Goal: Information Seeking & Learning: Learn about a topic

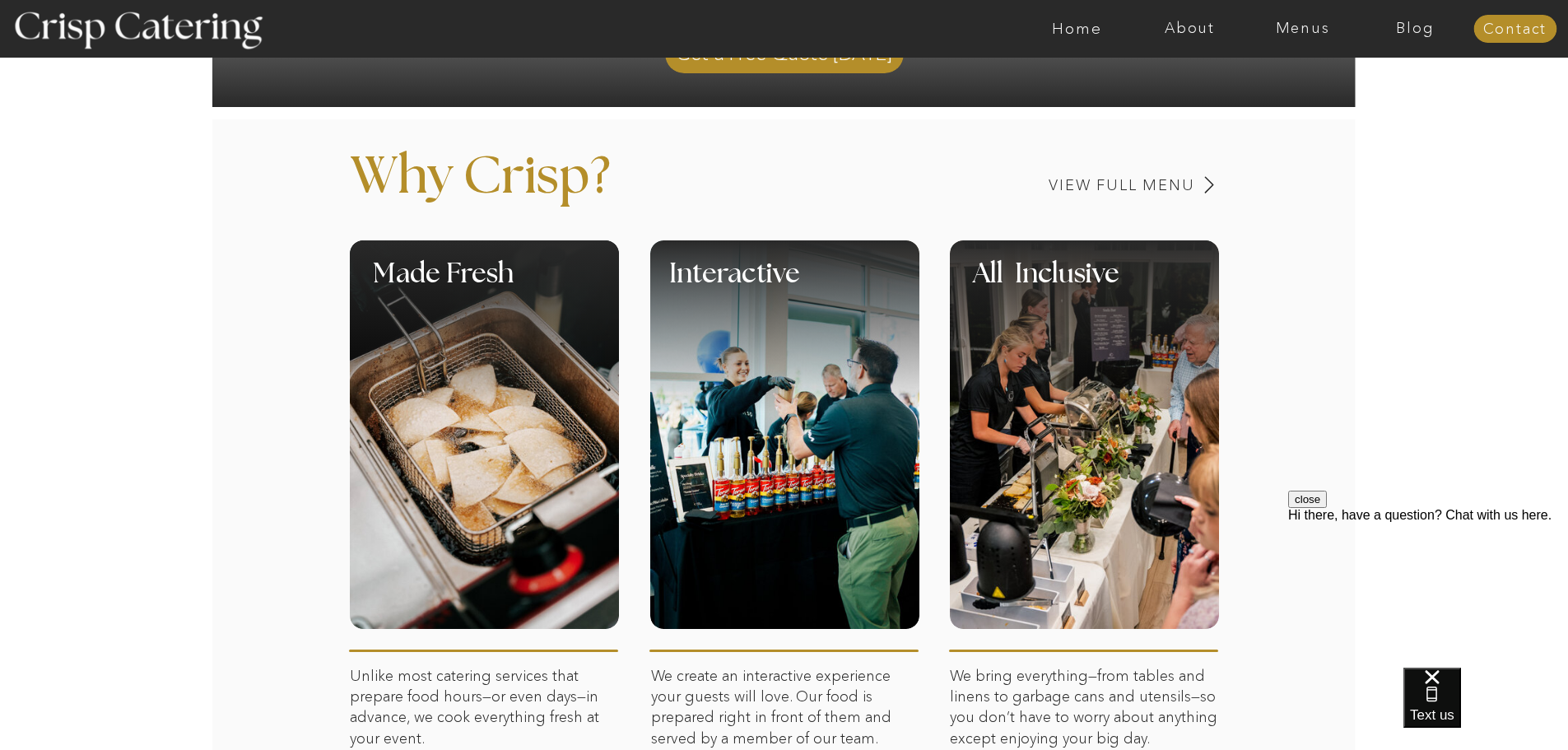
scroll to position [658, 0]
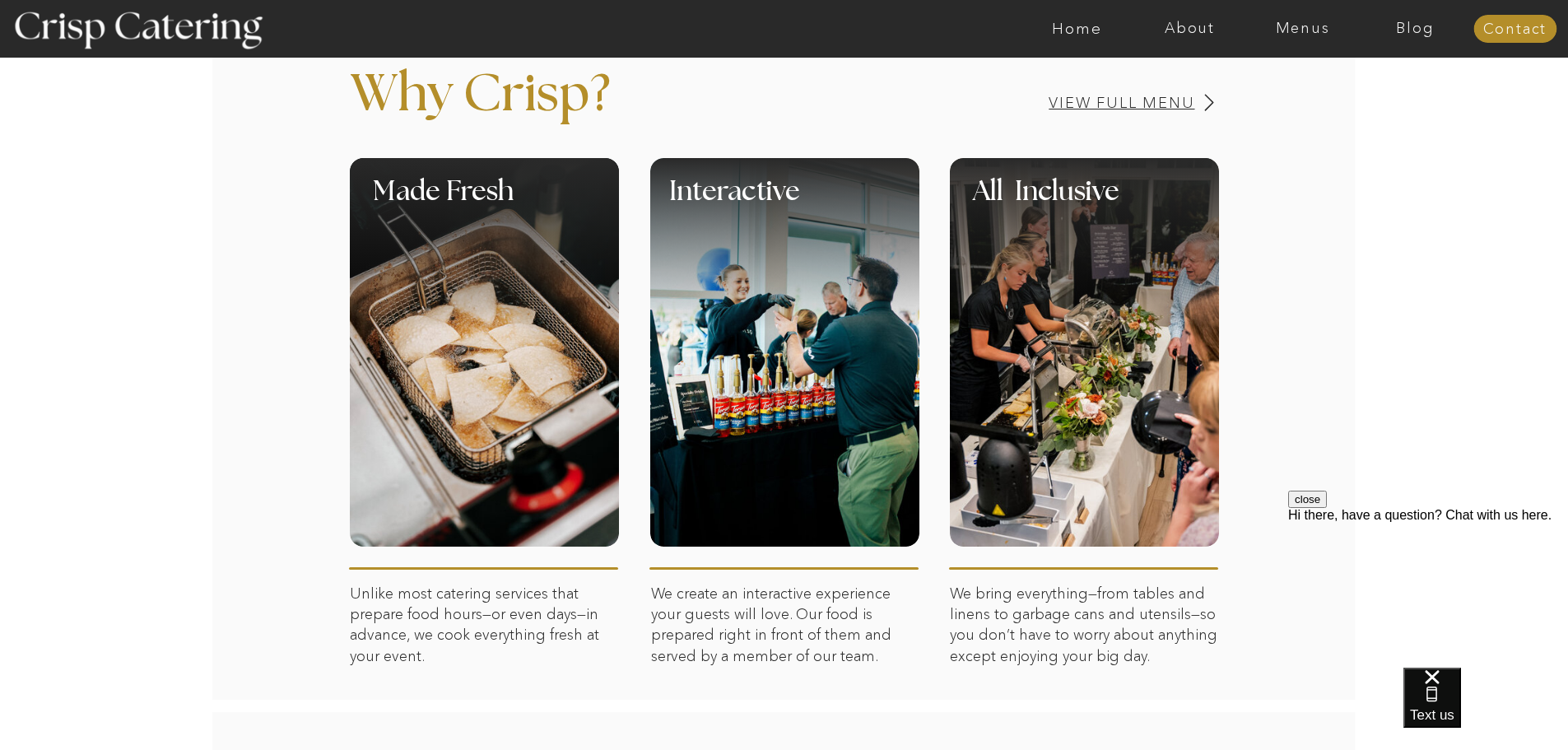
click at [1165, 106] on h3 "View Full Menu" at bounding box center [1065, 102] width 261 height 15
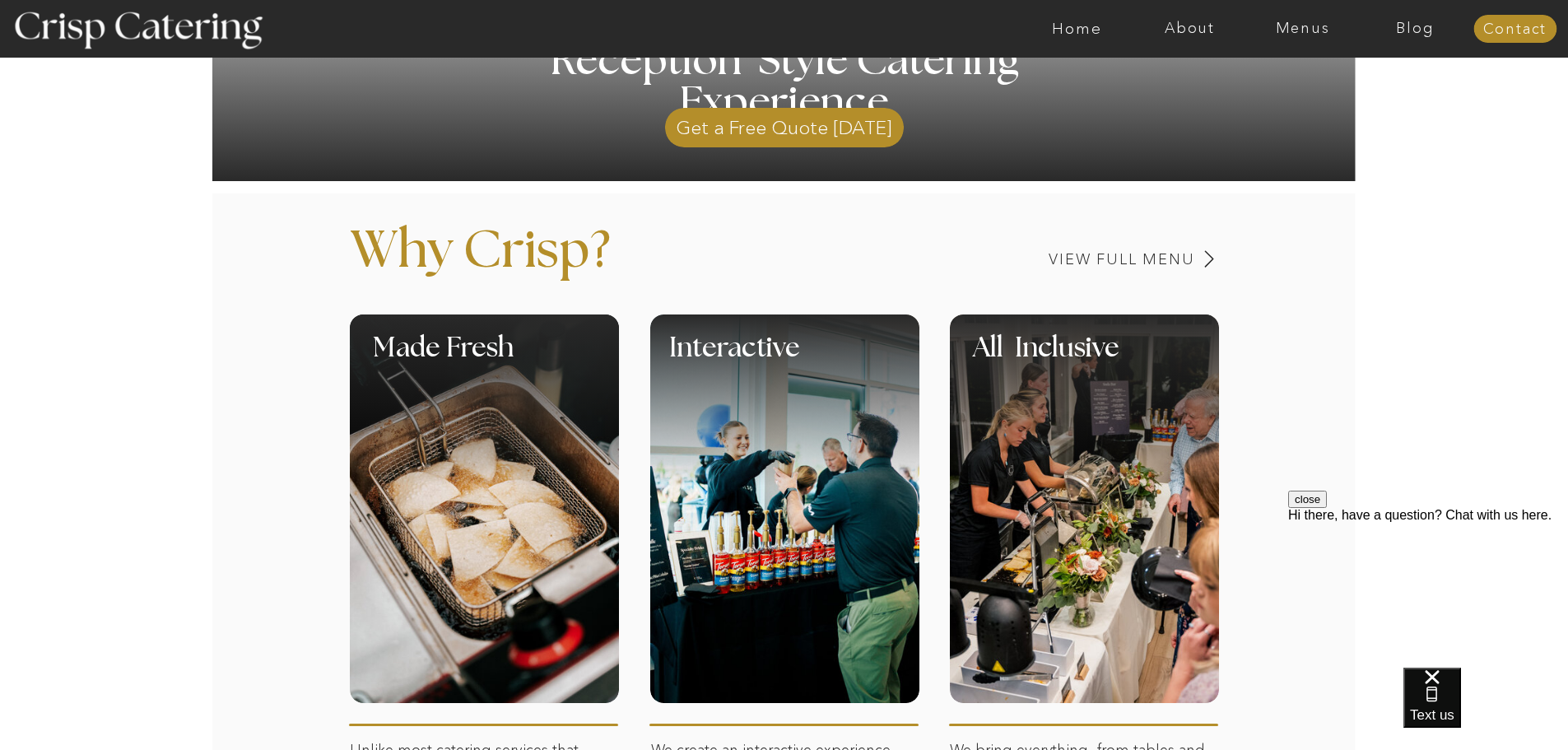
scroll to position [667, 0]
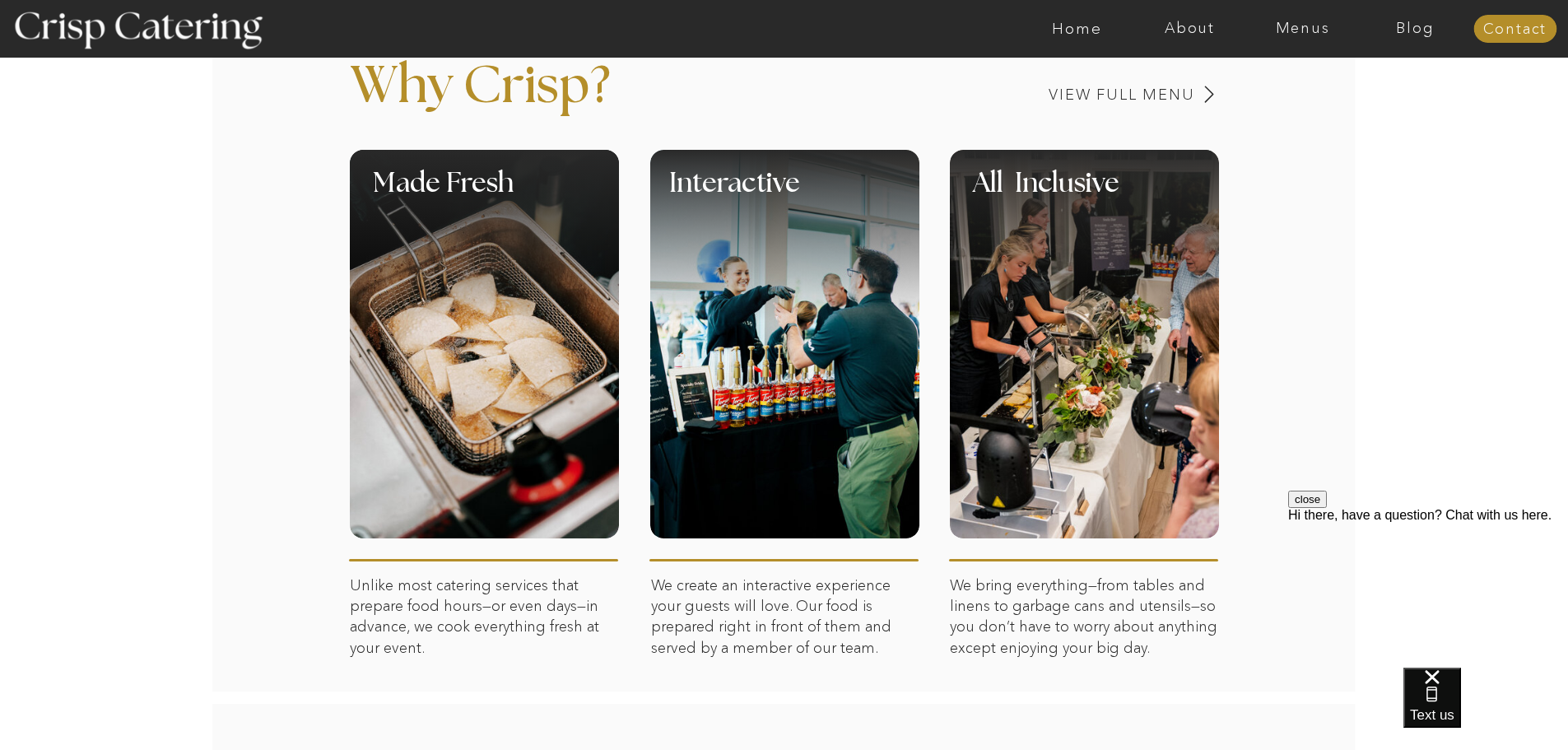
click at [805, 409] on div at bounding box center [785, 344] width 269 height 388
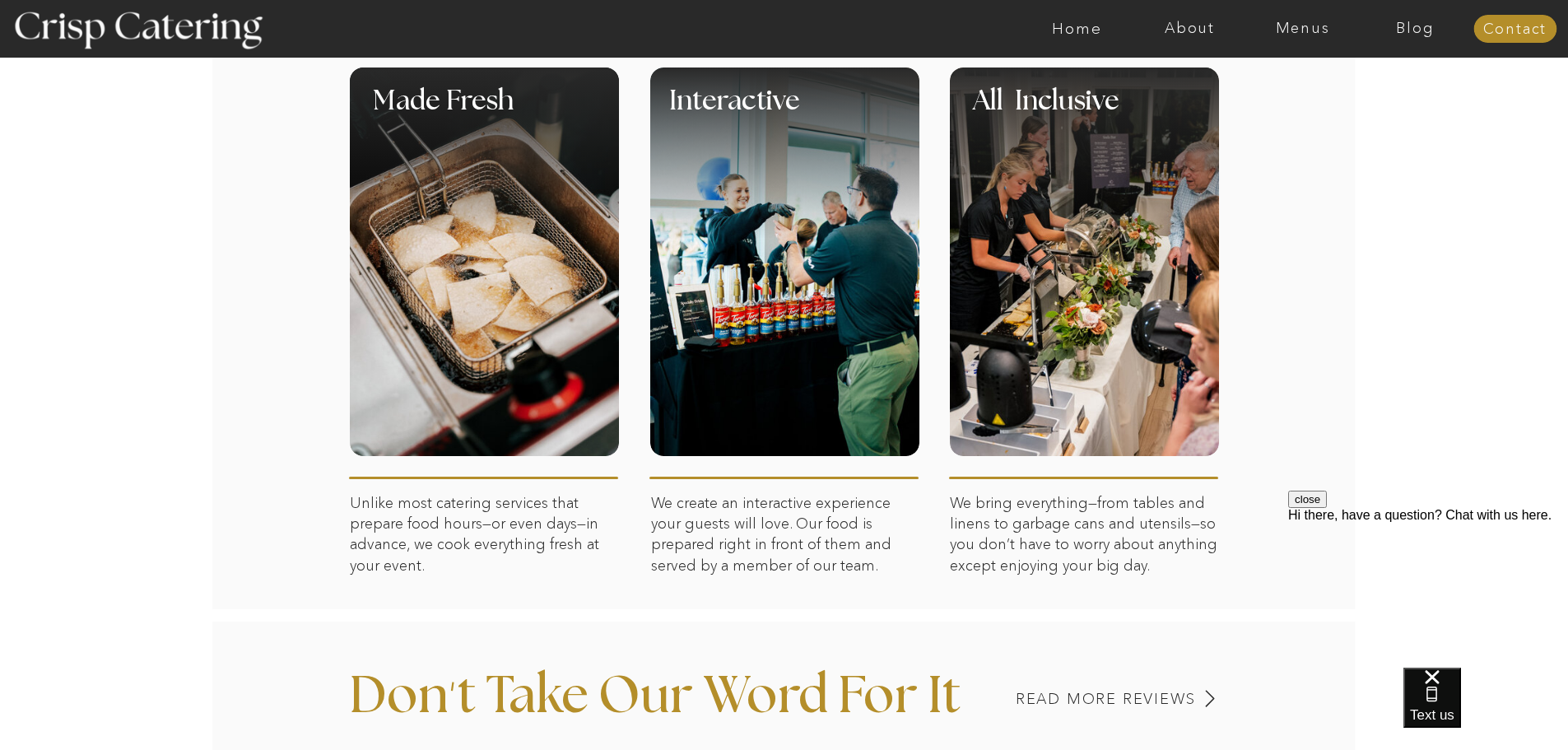
scroll to position [173, 0]
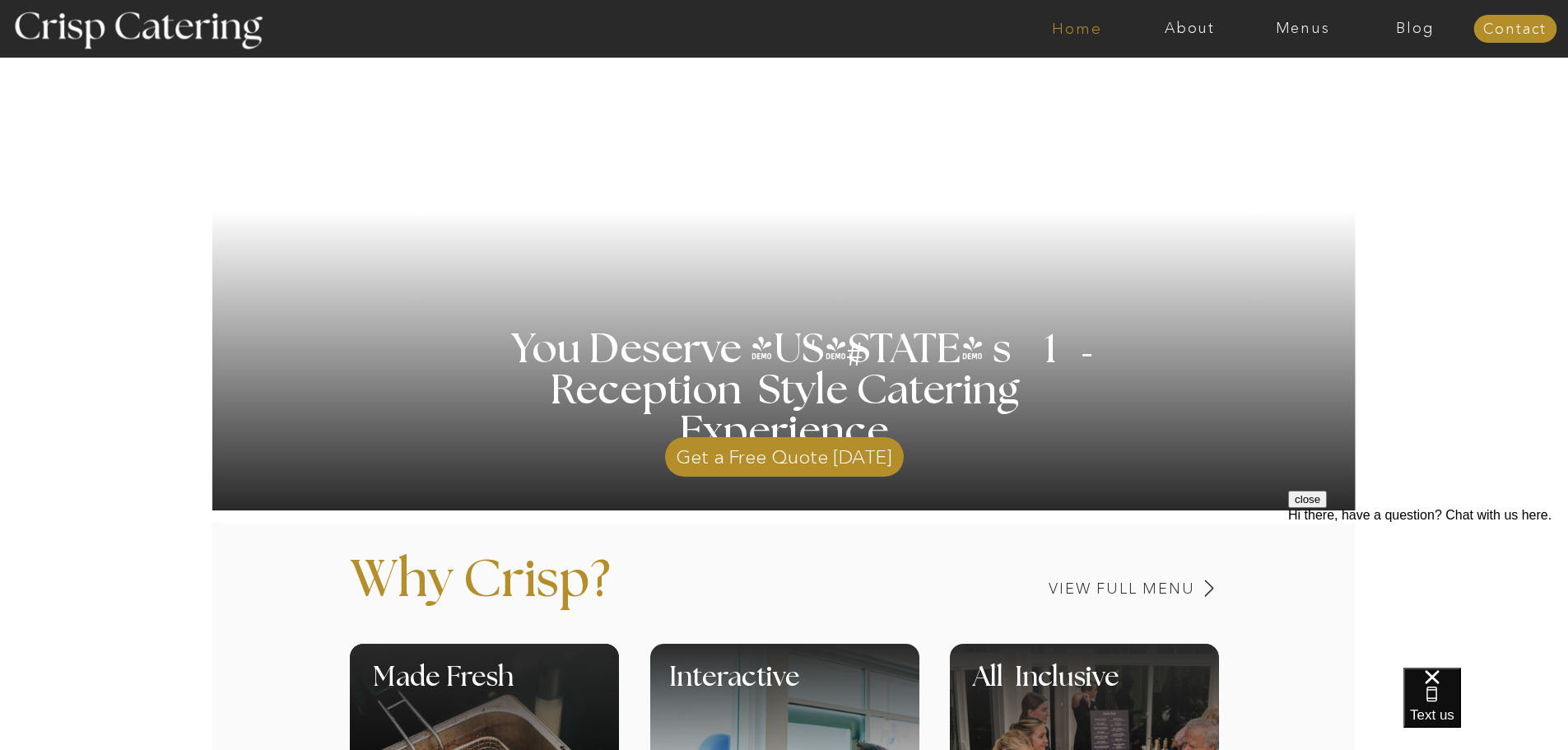
click at [1088, 31] on nav "Home" at bounding box center [1077, 29] width 113 height 16
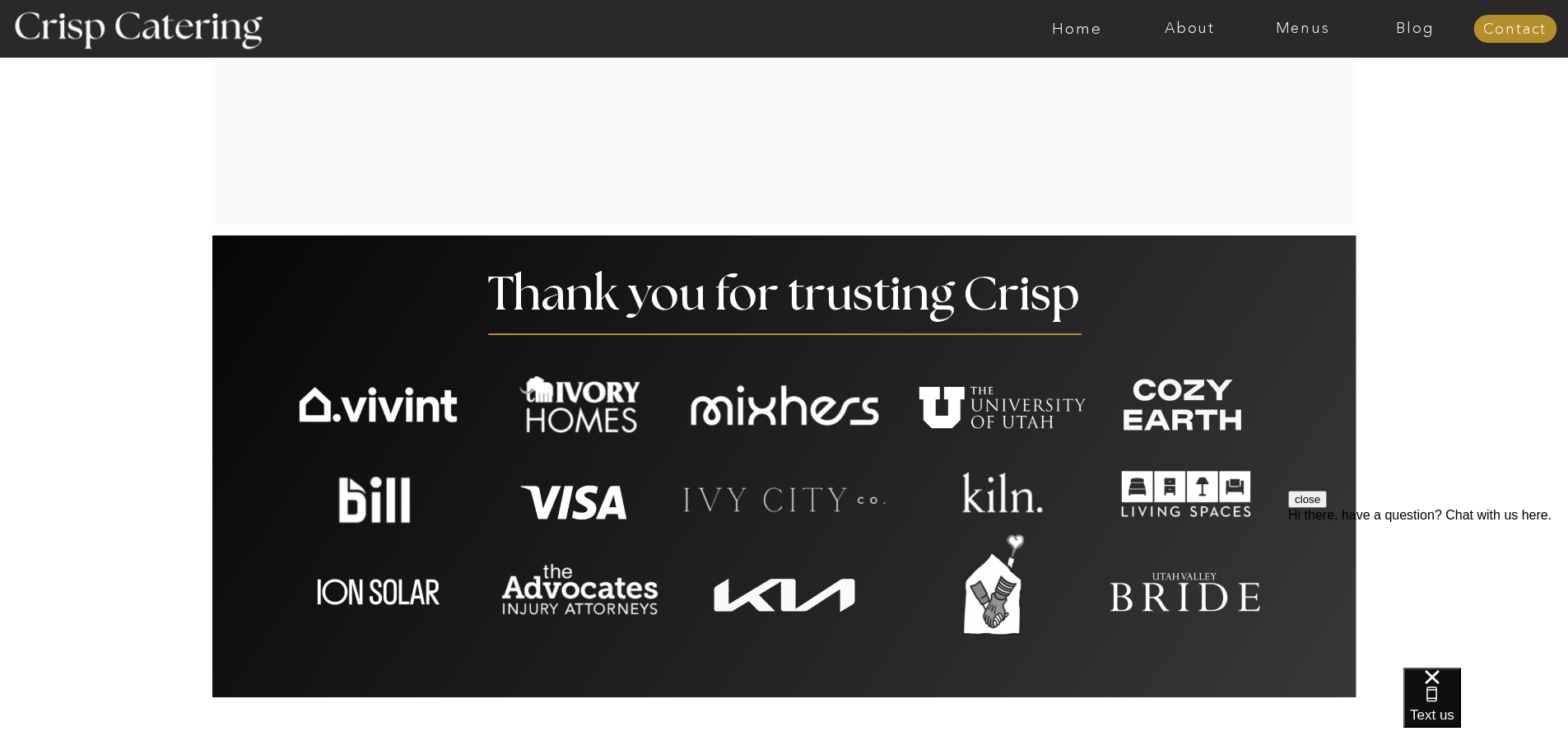
scroll to position [2717, 0]
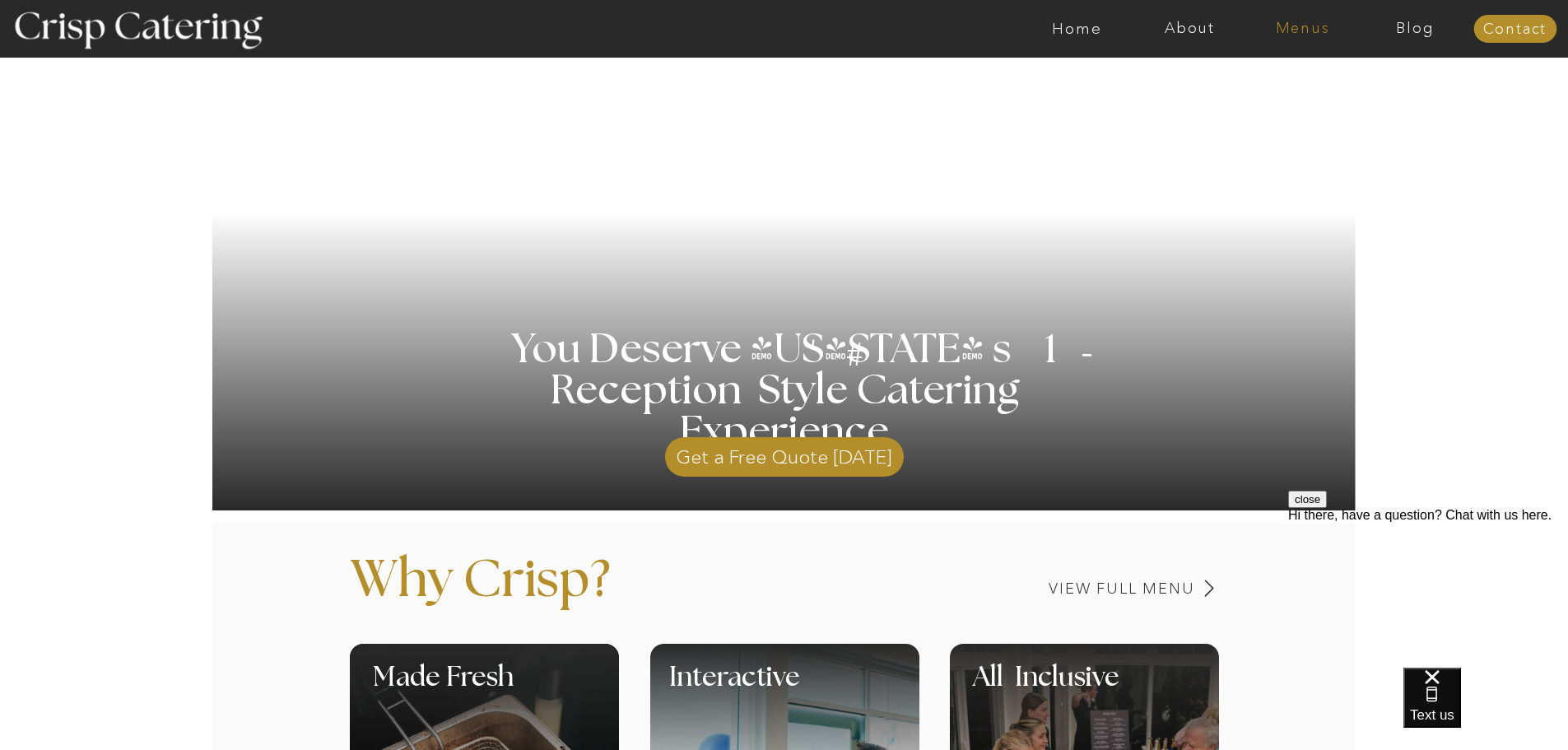
click at [1301, 31] on nav "Menus" at bounding box center [1303, 29] width 113 height 16
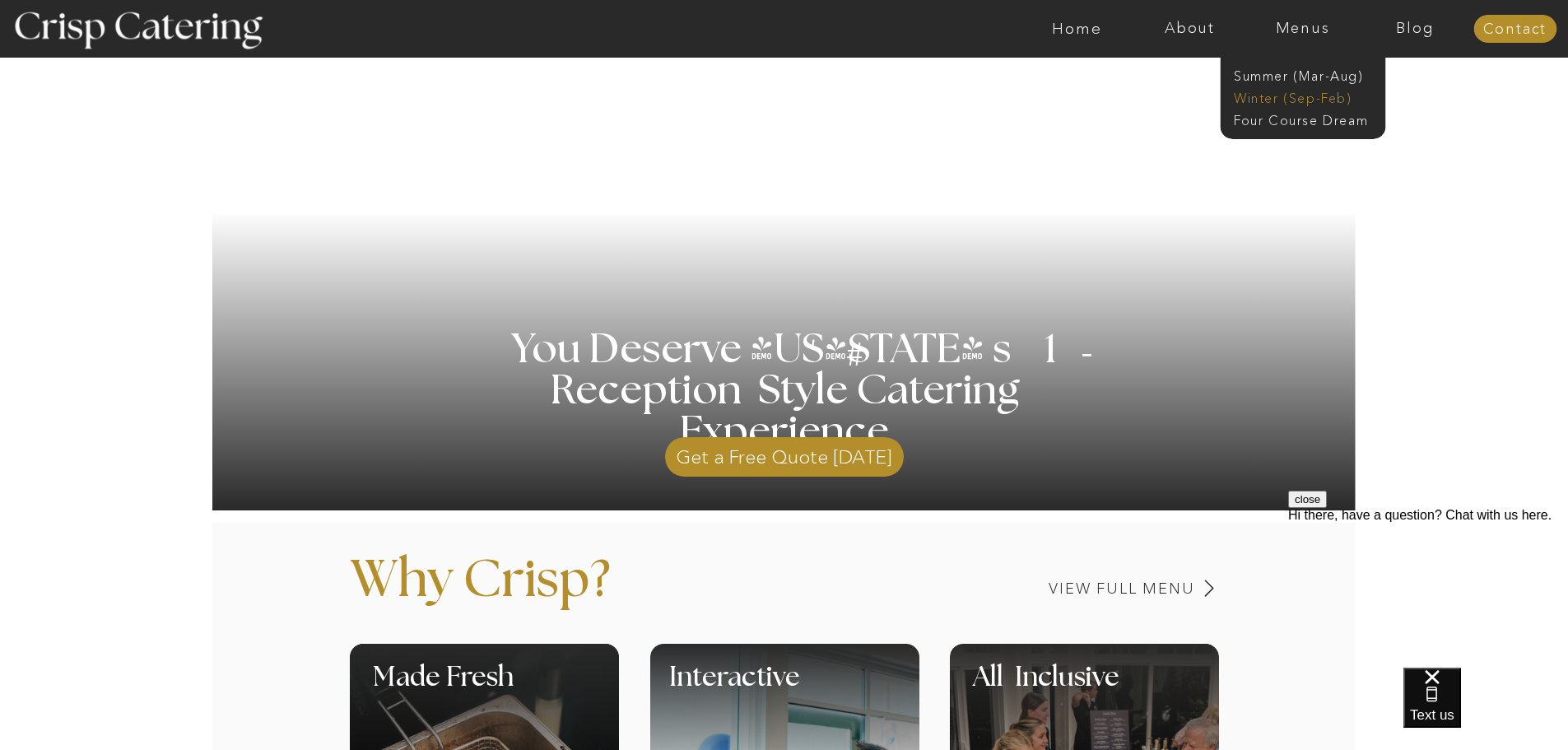
click at [1316, 99] on nav "Winter (Sep-Feb)" at bounding box center [1302, 96] width 135 height 15
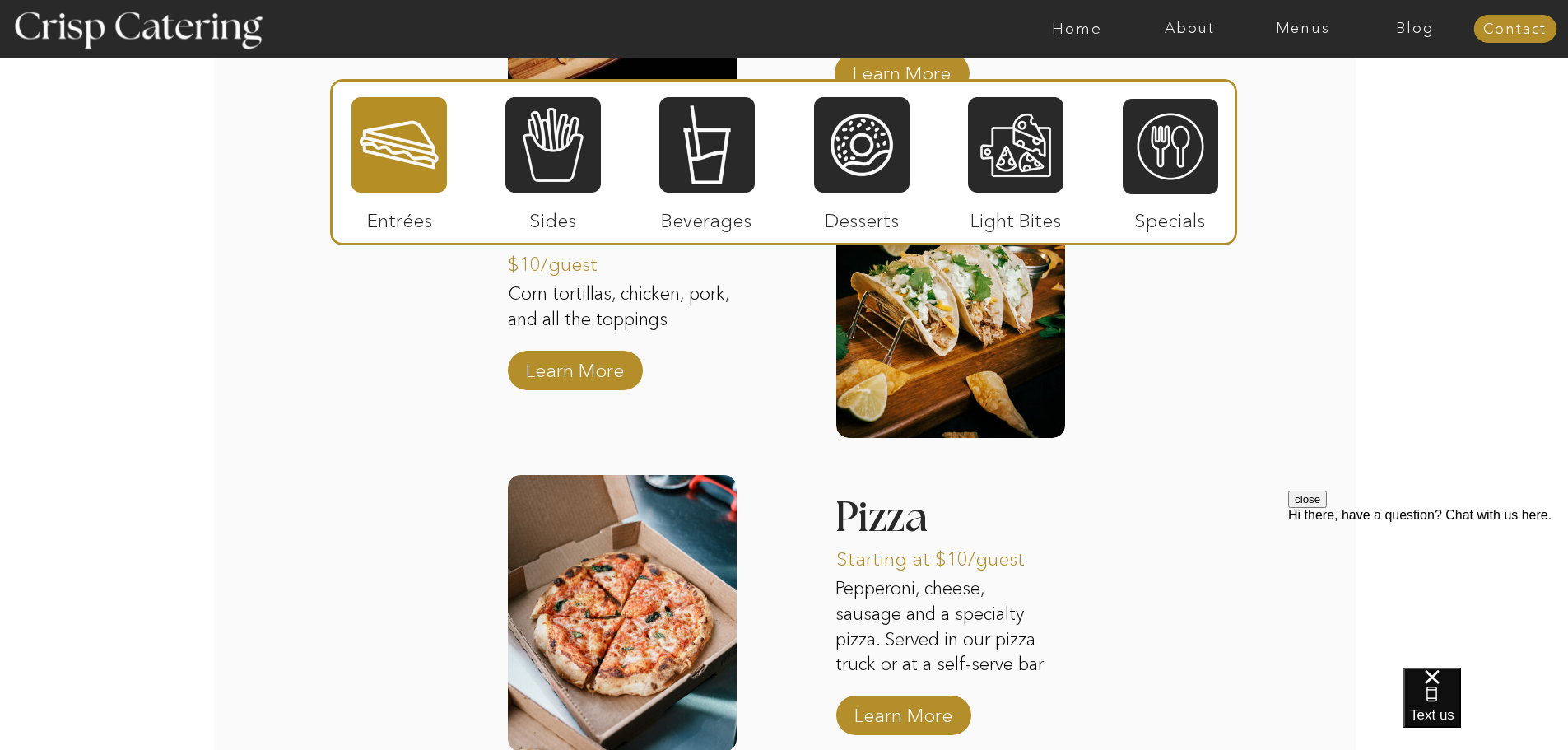
scroll to position [2282, 0]
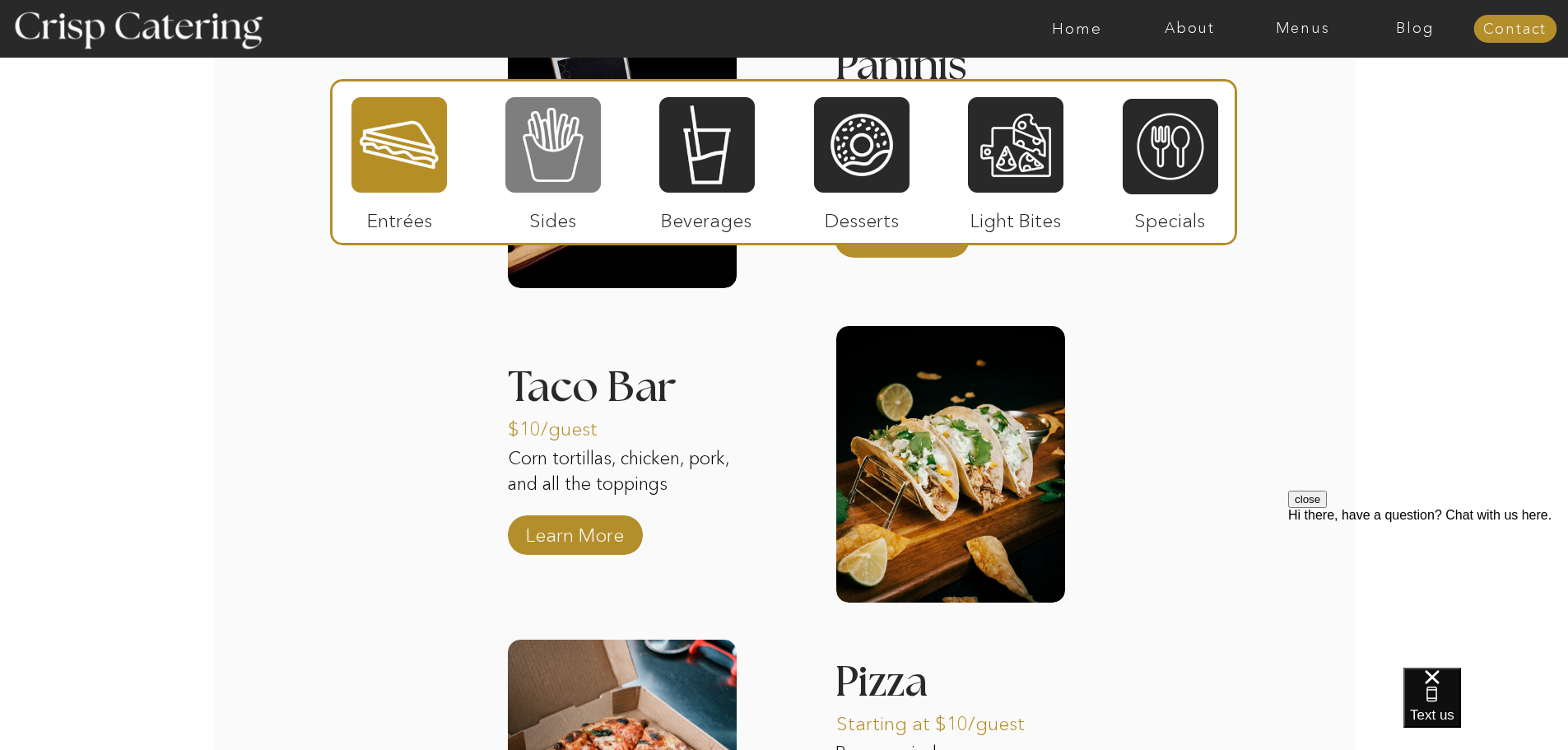
click at [550, 160] on div at bounding box center [553, 144] width 95 height 99
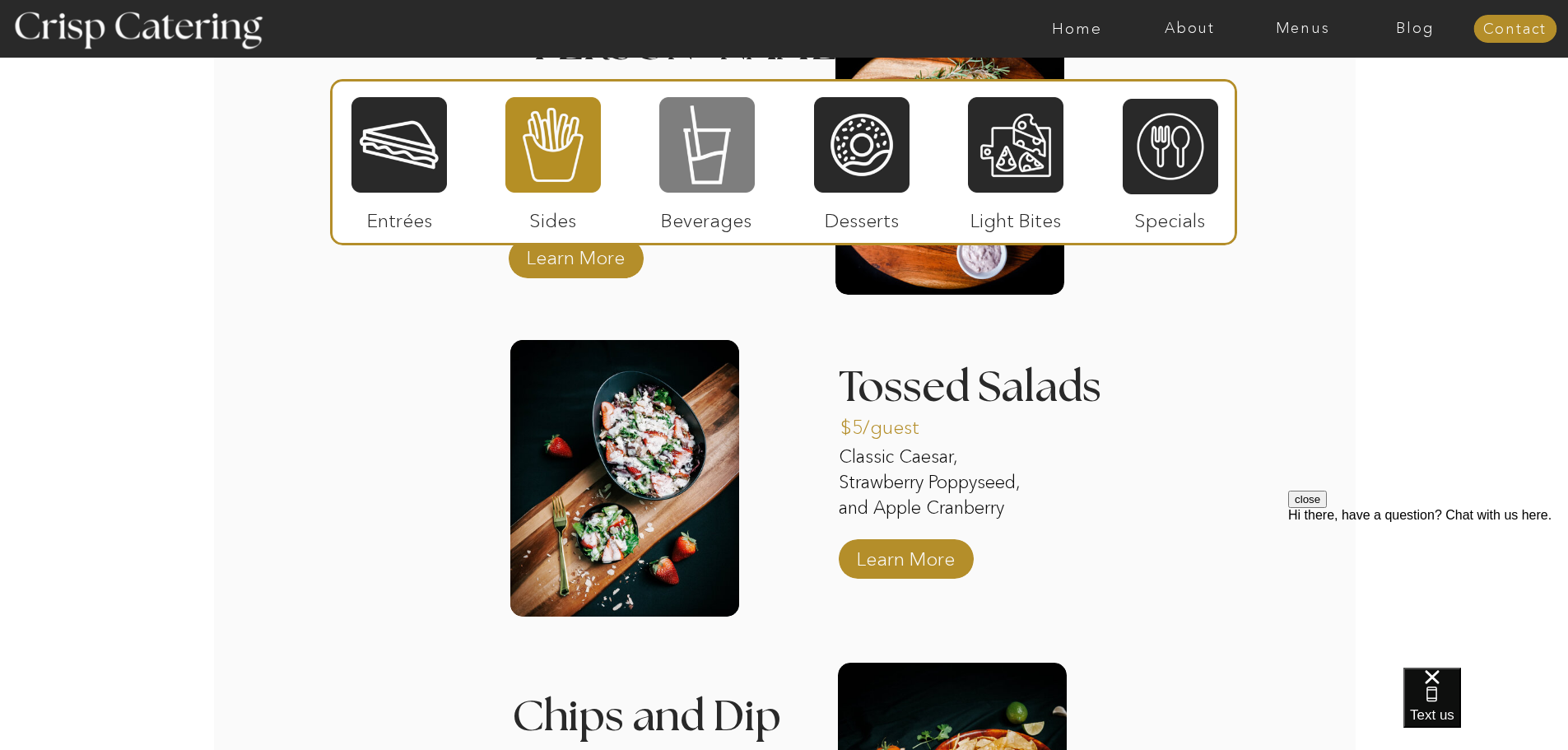
click at [730, 126] on div at bounding box center [707, 144] width 95 height 99
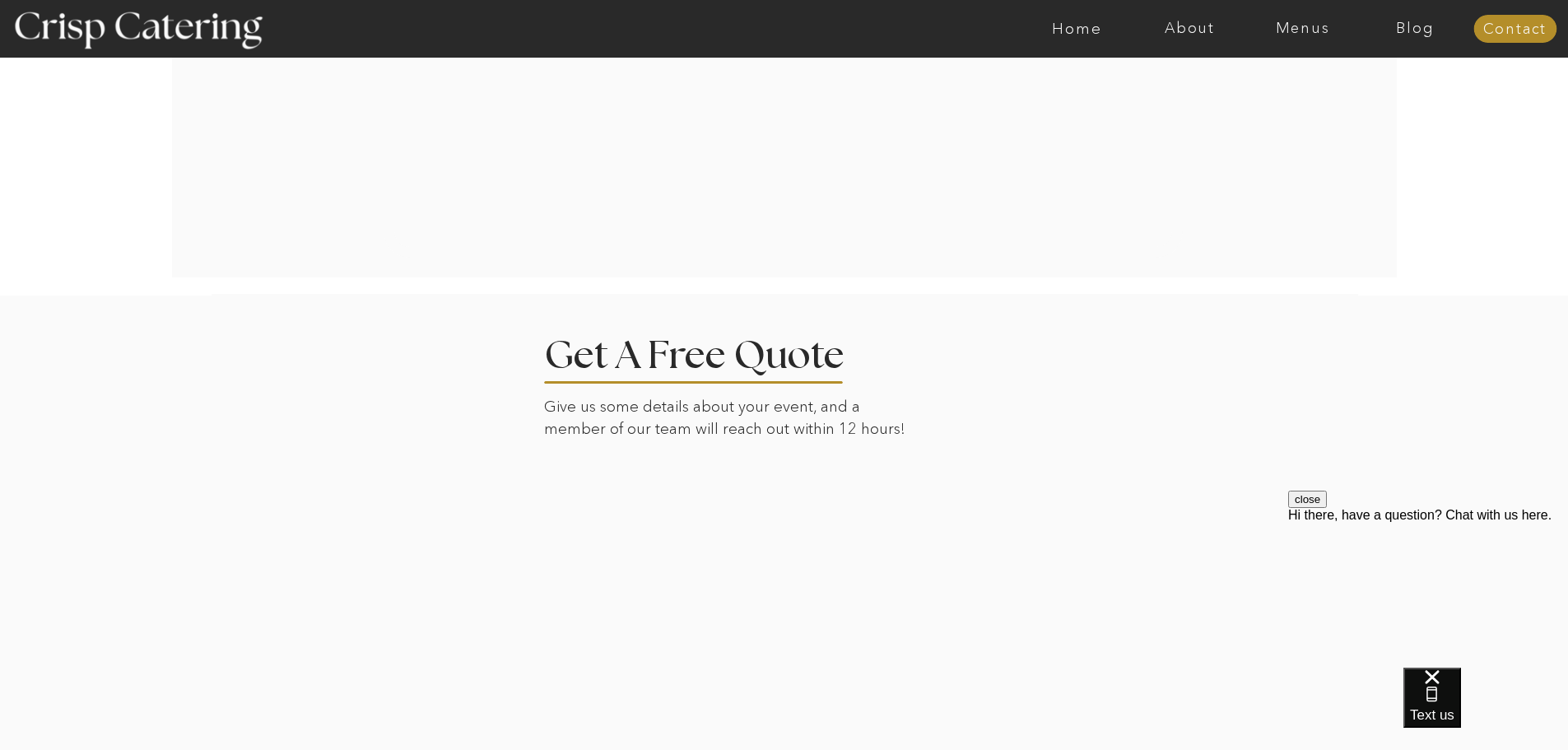
scroll to position [2941, 0]
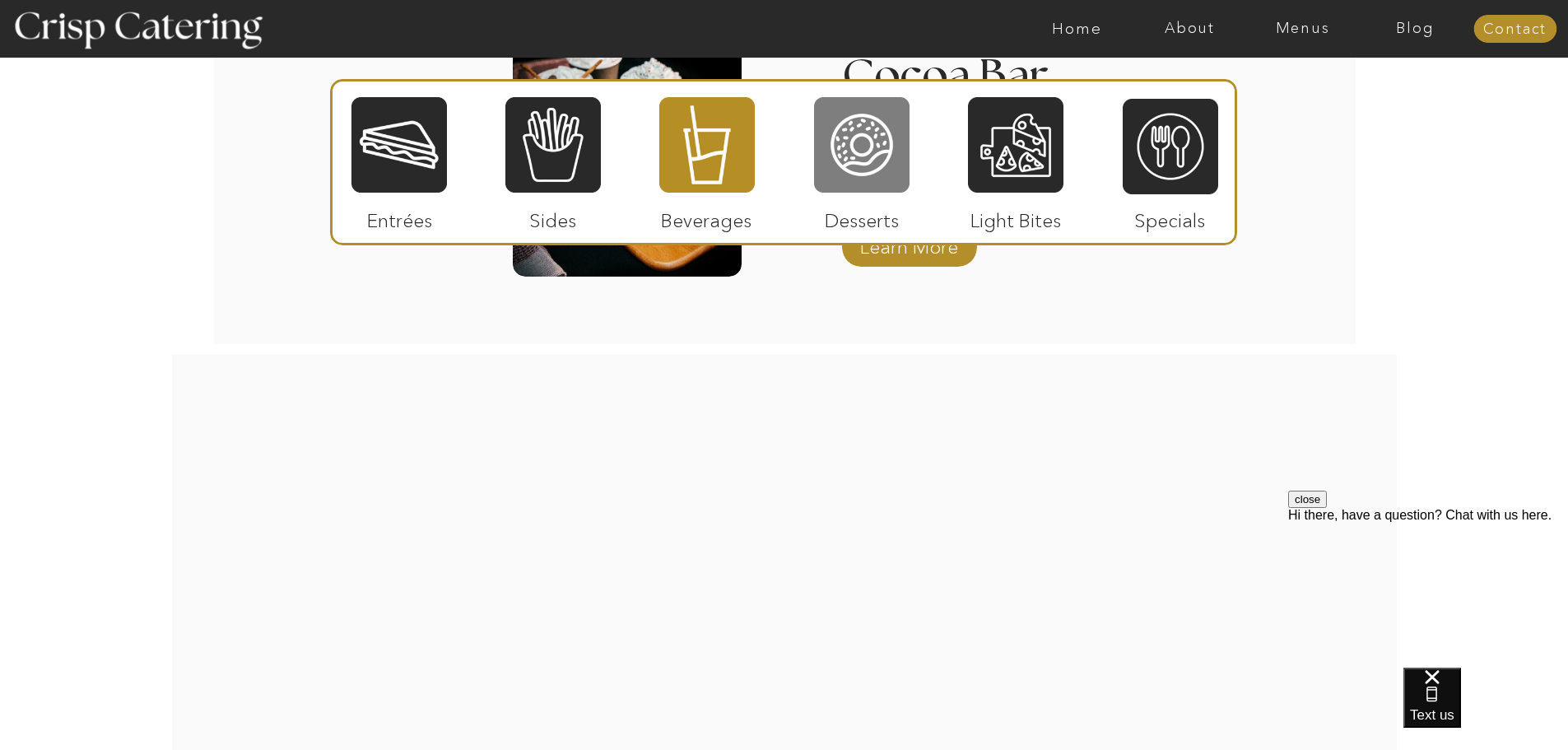
click at [884, 138] on div at bounding box center [862, 144] width 95 height 99
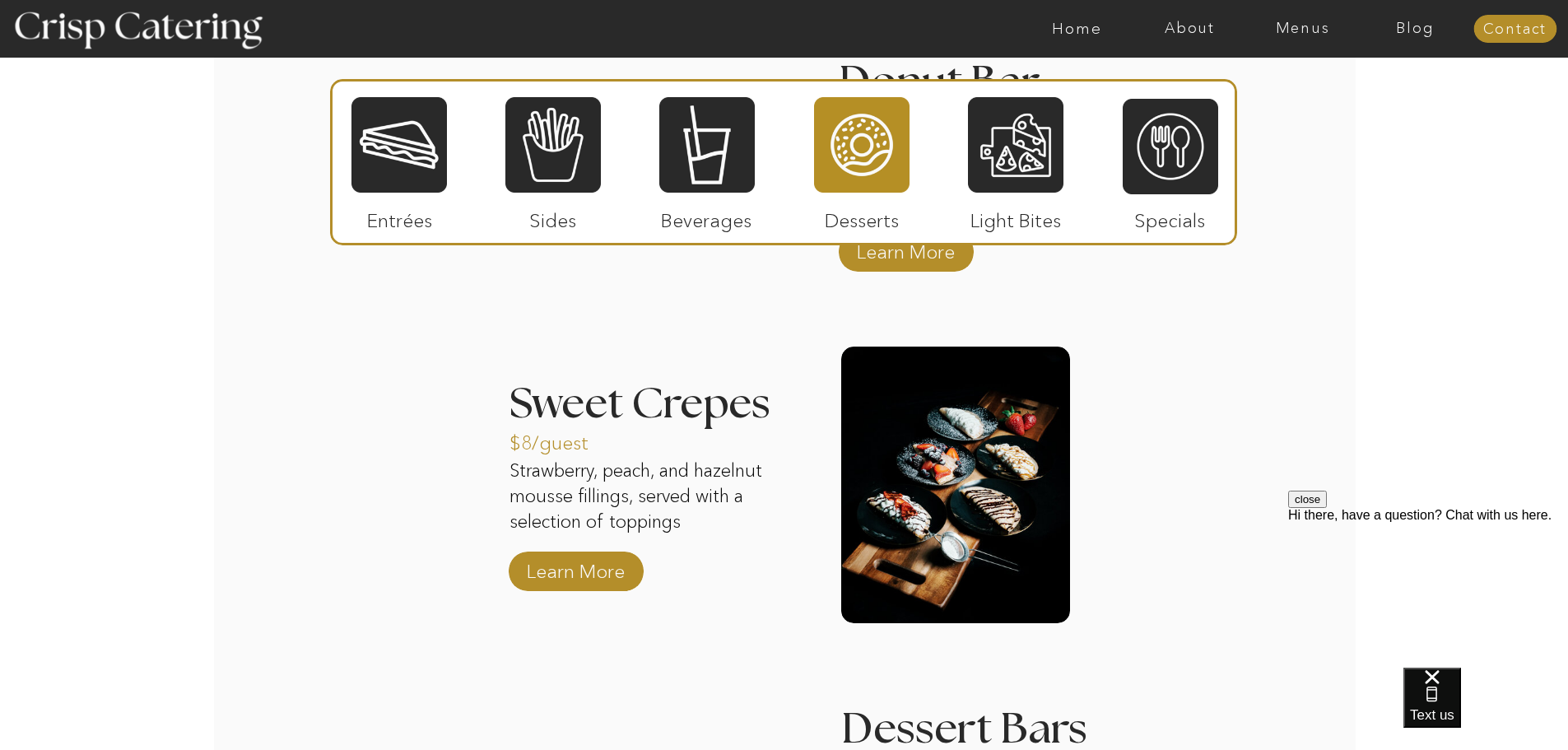
scroll to position [1953, 0]
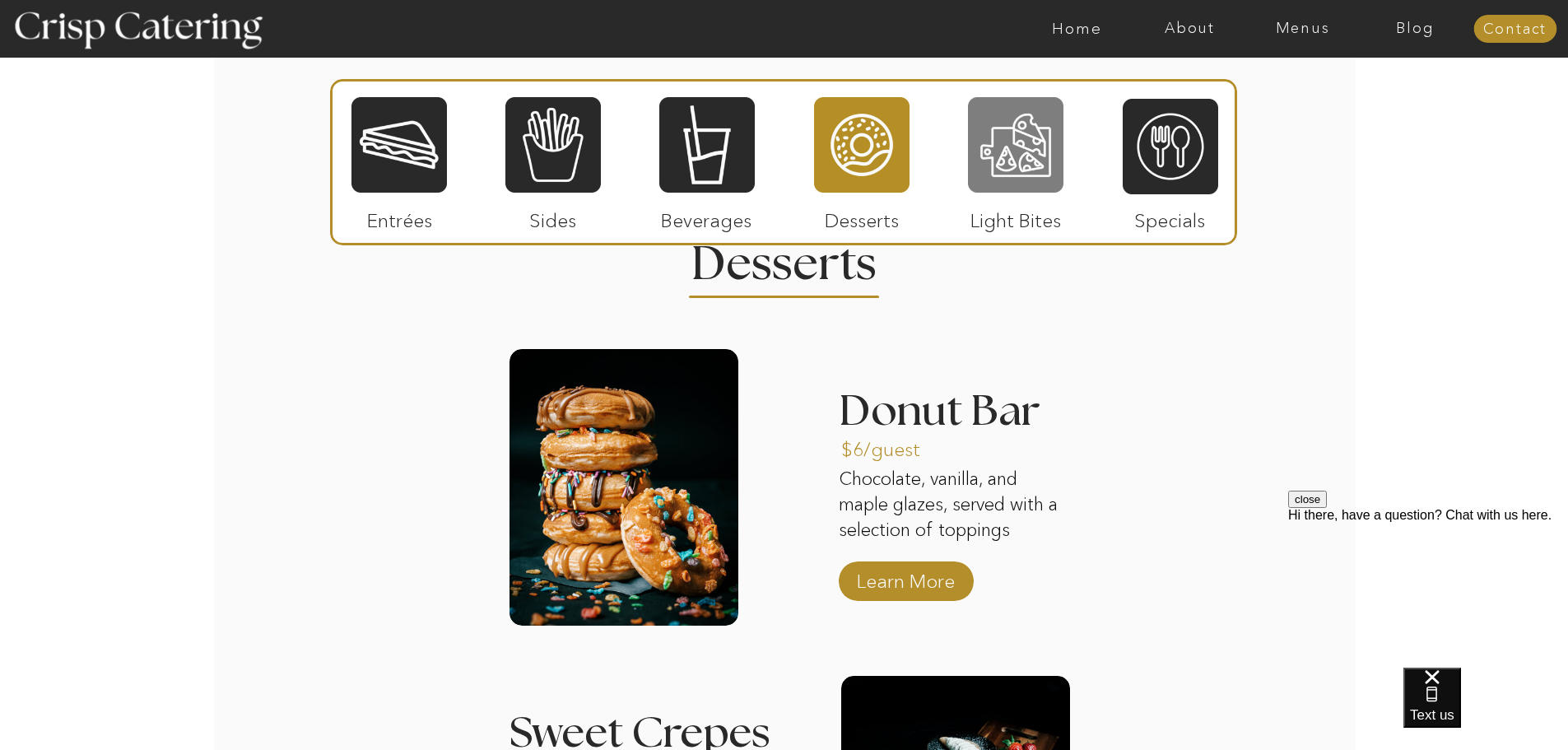
click at [1019, 148] on div at bounding box center [1015, 144] width 95 height 99
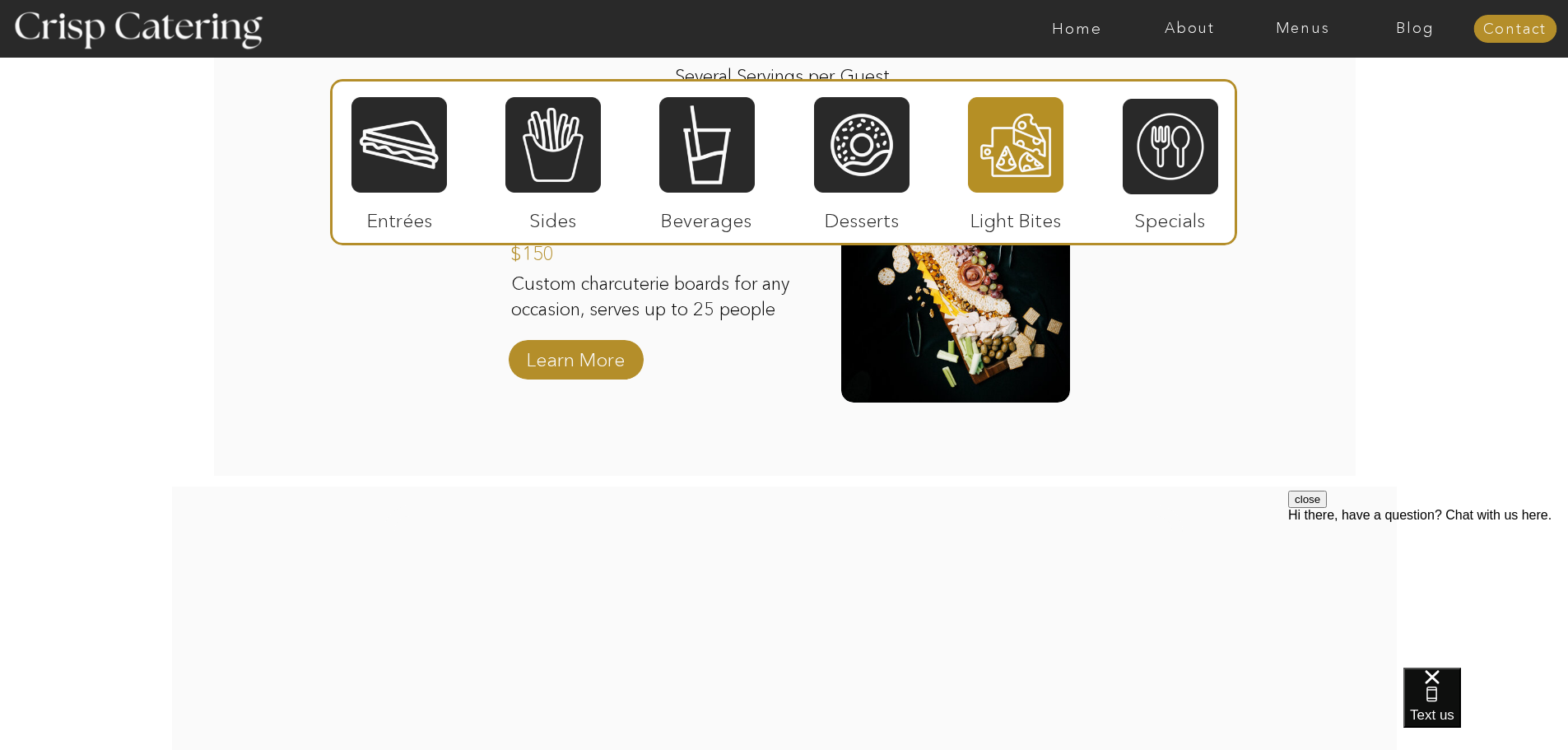
scroll to position [1788, 0]
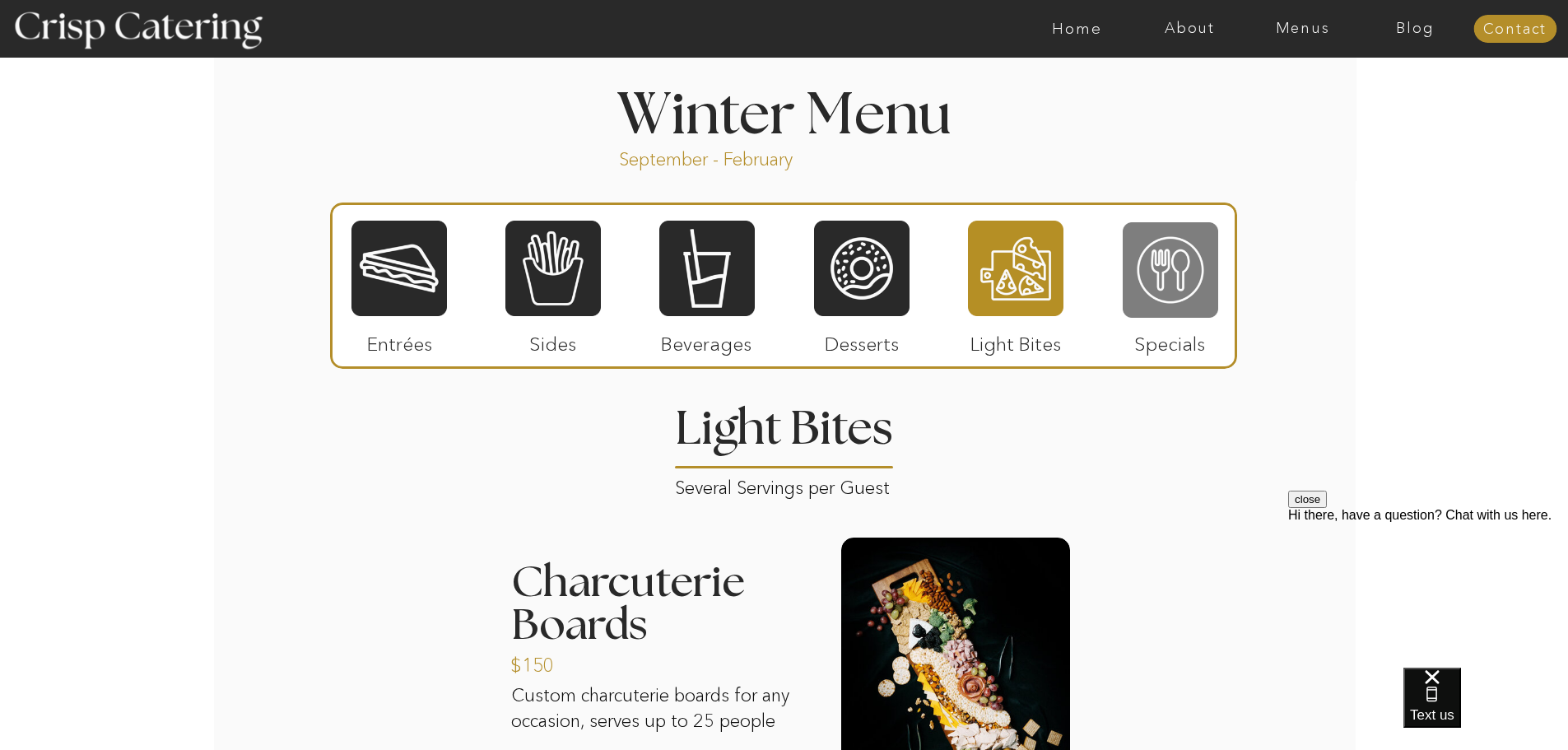
click at [1174, 241] on div at bounding box center [1171, 270] width 95 height 99
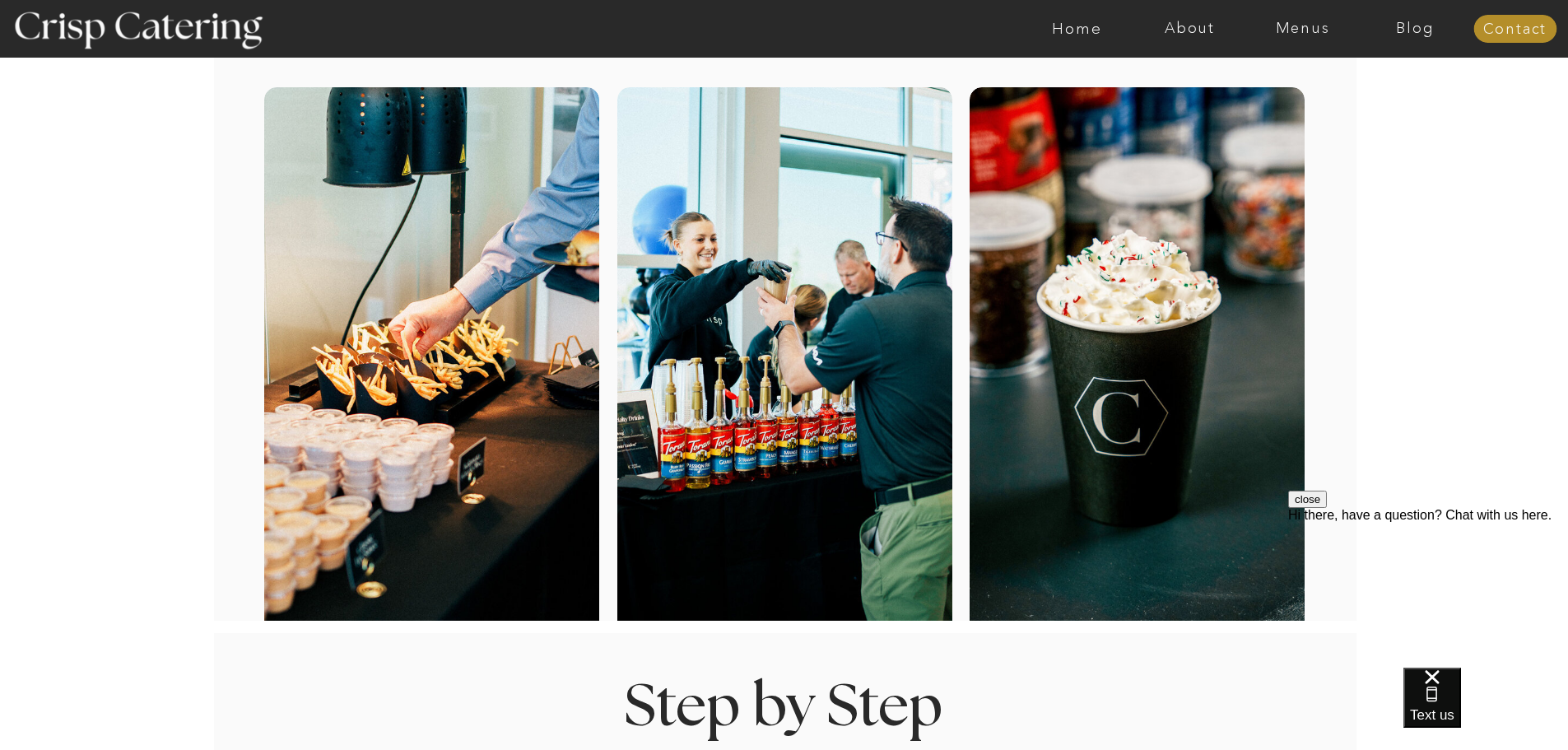
scroll to position [0, 0]
